Goal: Task Accomplishment & Management: Manage account settings

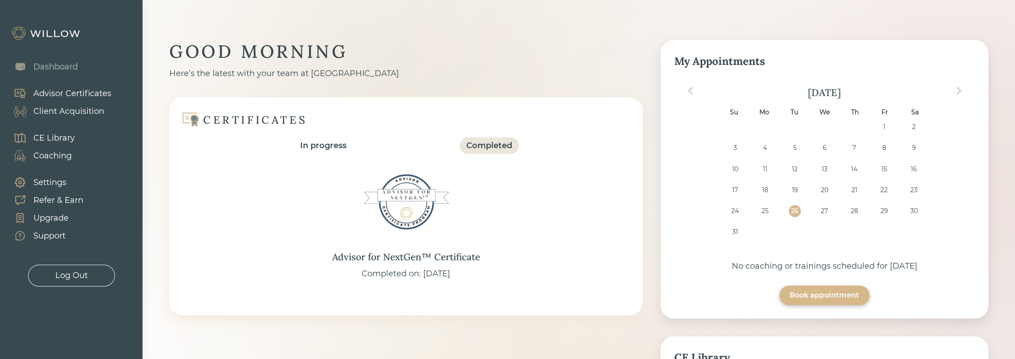
click at [64, 109] on div "Client Acquisition" at bounding box center [68, 112] width 71 height 12
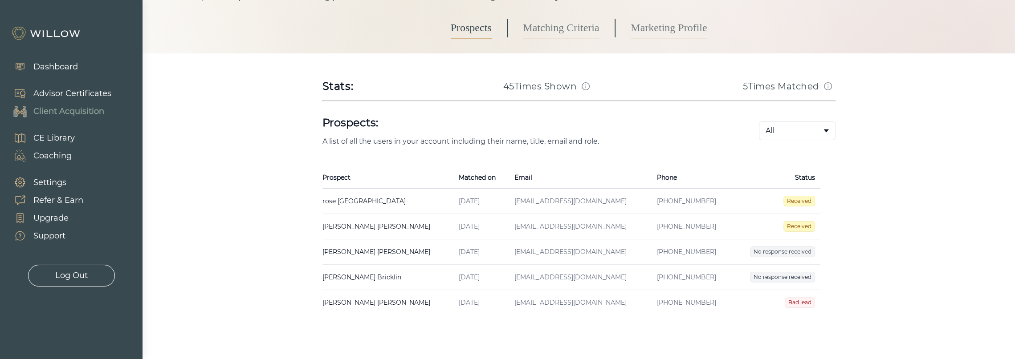
scroll to position [89, 0]
drag, startPoint x: 688, startPoint y: 250, endPoint x: 641, endPoint y: 248, distance: 47.7
click at [651, 248] on td "[PHONE_NUMBER]" at bounding box center [691, 250] width 81 height 25
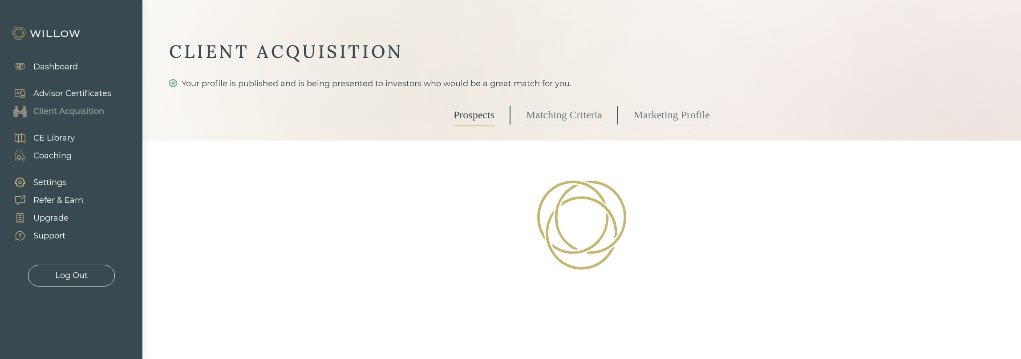
select select "2"
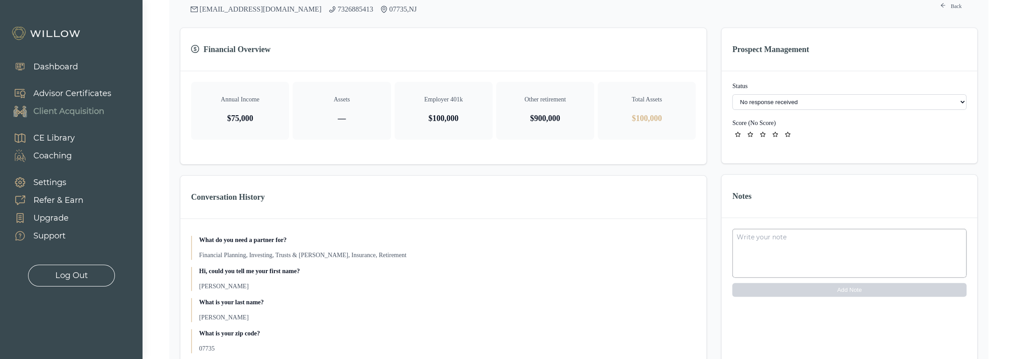
scroll to position [150, 0]
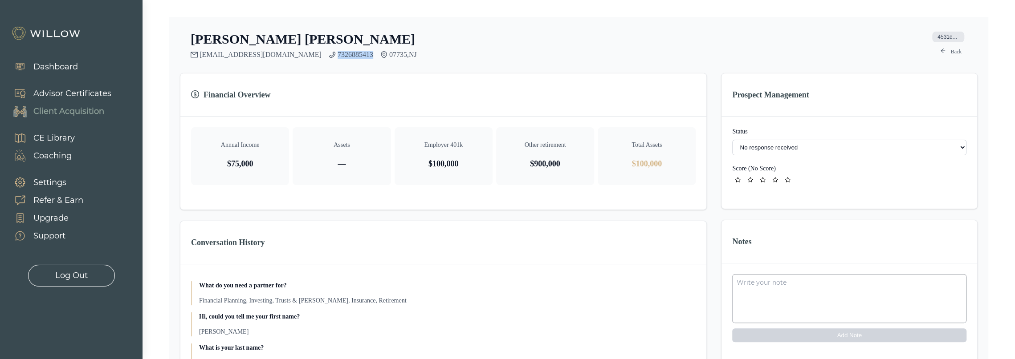
drag, startPoint x: 339, startPoint y: 54, endPoint x: 303, endPoint y: 57, distance: 35.8
click at [303, 57] on div "[EMAIL_ADDRESS][DOMAIN_NAME] 7326885413 07735 , [GEOGRAPHIC_DATA]" at bounding box center [304, 55] width 226 height 8
copy link "7326885413"
drag, startPoint x: 747, startPoint y: 56, endPoint x: 658, endPoint y: 82, distance: 92.8
click at [747, 56] on div "[PERSON_NAME] [EMAIL_ADDRESS][DOMAIN_NAME] 7326885413 07735 , NJ 4531cceb-003f-…" at bounding box center [578, 45] width 797 height 28
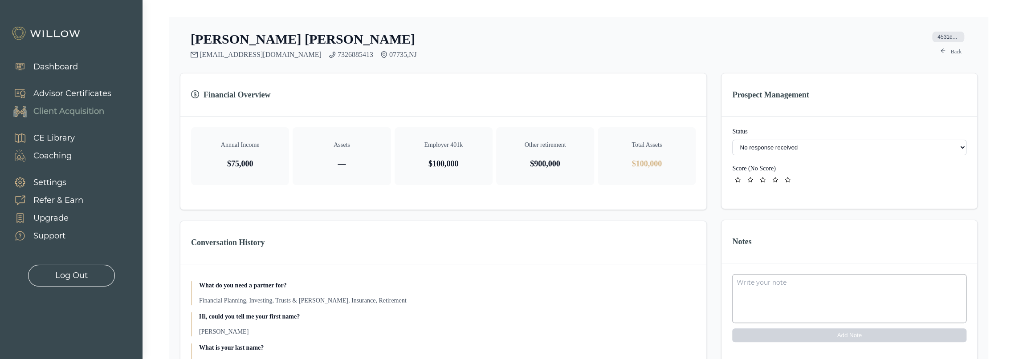
click at [840, 146] on select "- Not ready to move forward No response received Received Won (Matched) Bad lea…" at bounding box center [849, 148] width 234 height 16
click at [732, 140] on select "- Not ready to move forward No response received Received Won (Matched) Bad lea…" at bounding box center [849, 148] width 234 height 16
click at [736, 181] on icon "star" at bounding box center [738, 179] width 6 height 5
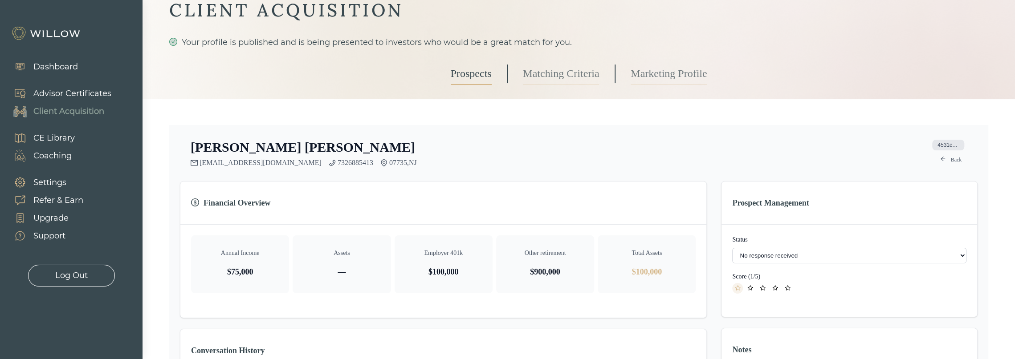
scroll to position [0, 0]
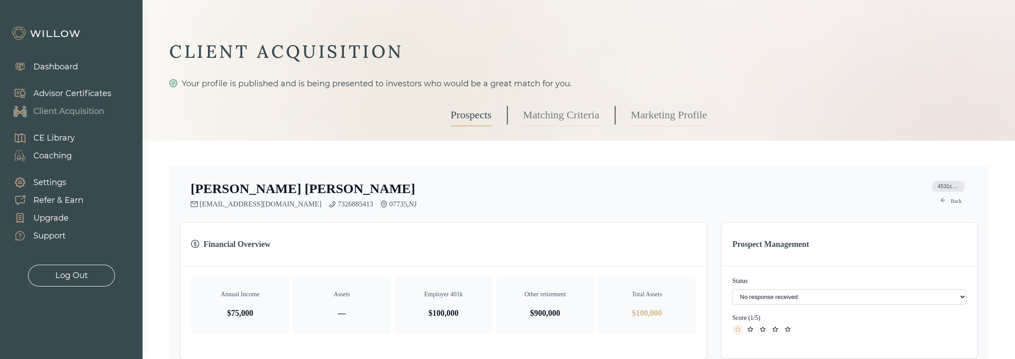
click at [737, 330] on icon "star" at bounding box center [738, 329] width 6 height 5
click at [955, 200] on link "Back" at bounding box center [951, 201] width 32 height 11
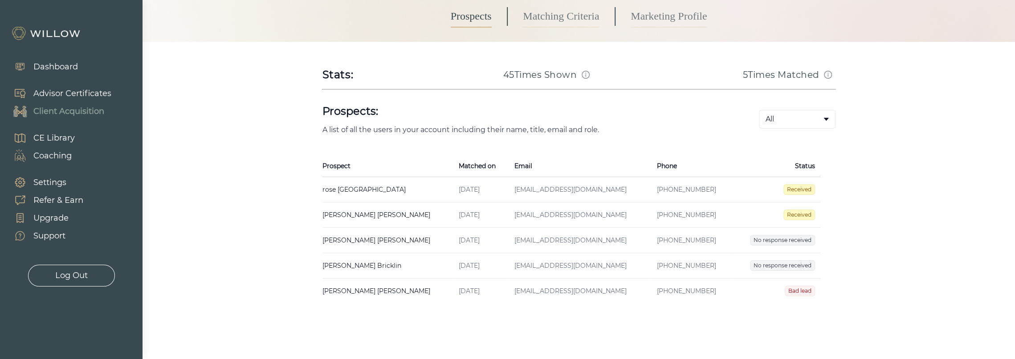
scroll to position [113, 0]
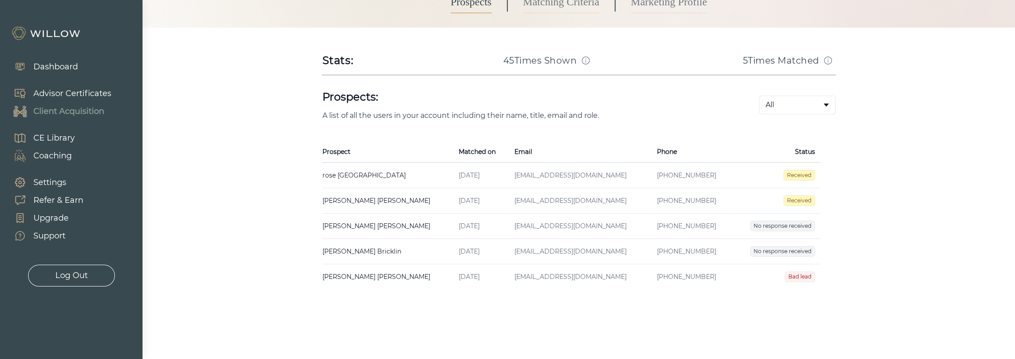
click at [354, 175] on td "rose kensington Created on [DATE] Email [EMAIL_ADDRESS][DOMAIN_NAME] Phone [PHO…" at bounding box center [387, 175] width 131 height 25
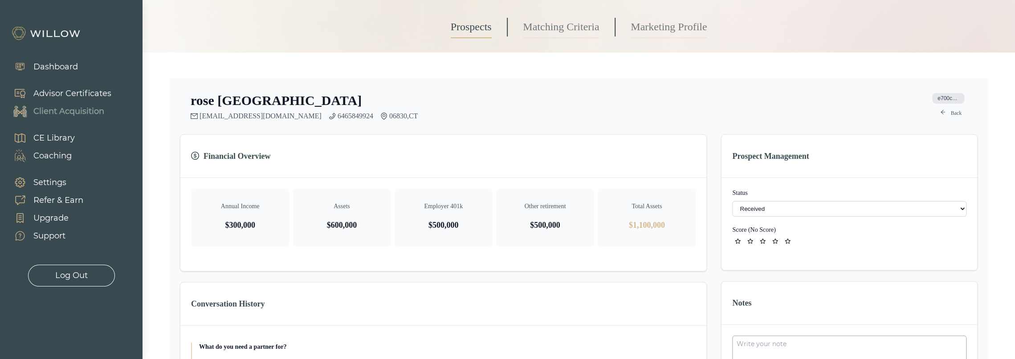
scroll to position [89, 0]
click at [793, 210] on select "- Not ready to move forward No response received Received Won (Matched) Bad lea…" at bounding box center [849, 208] width 234 height 16
select select "2"
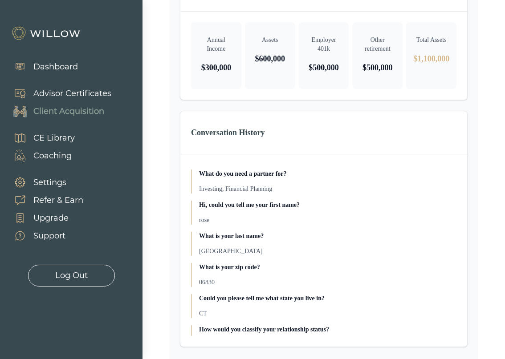
scroll to position [0, 0]
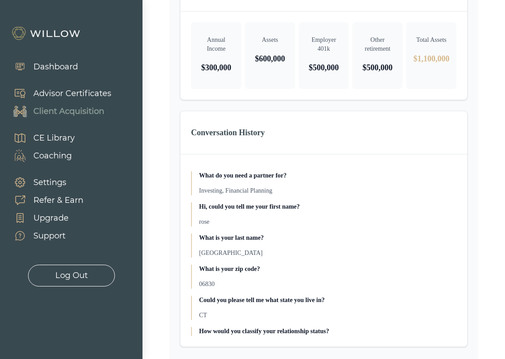
click at [90, 312] on div "Dashboard Advisor Certificates Client Acquisition CE Library Coaching Settings …" at bounding box center [71, 179] width 142 height 359
